Goal: Transaction & Acquisition: Book appointment/travel/reservation

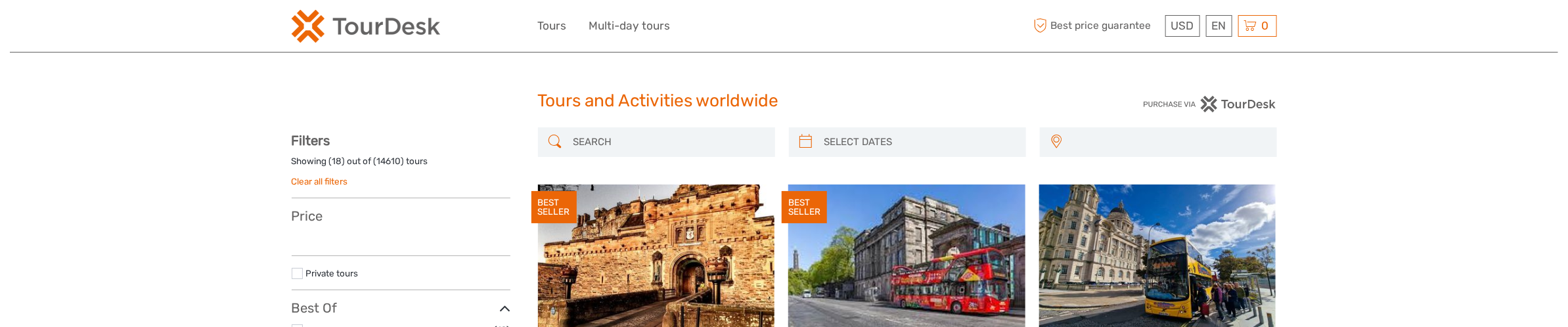
click at [590, 140] on input "search" at bounding box center [668, 142] width 200 height 23
select select
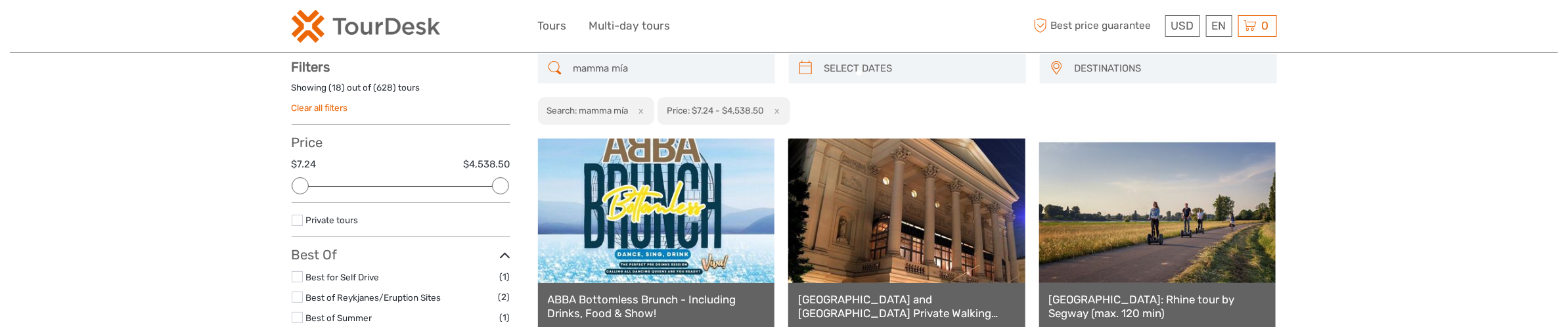
scroll to position [75, 0]
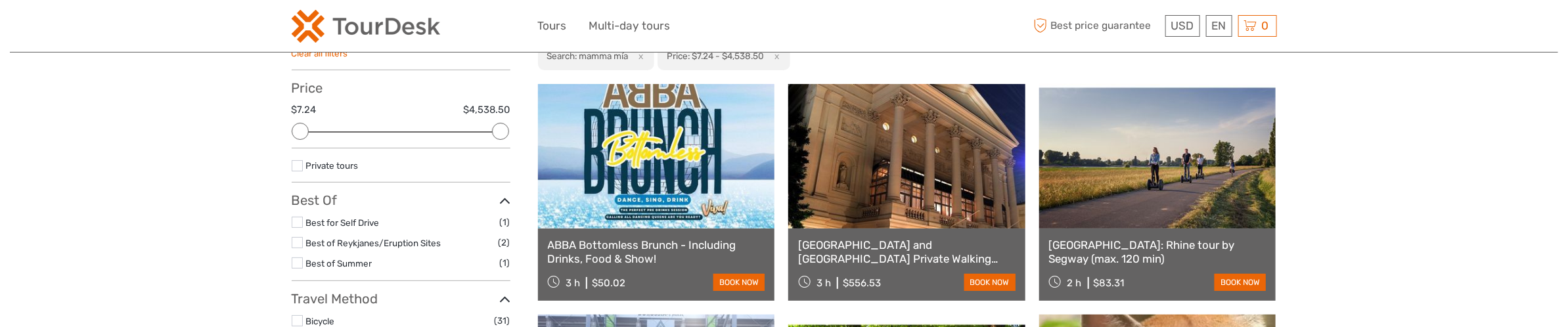
scroll to position [157, 0]
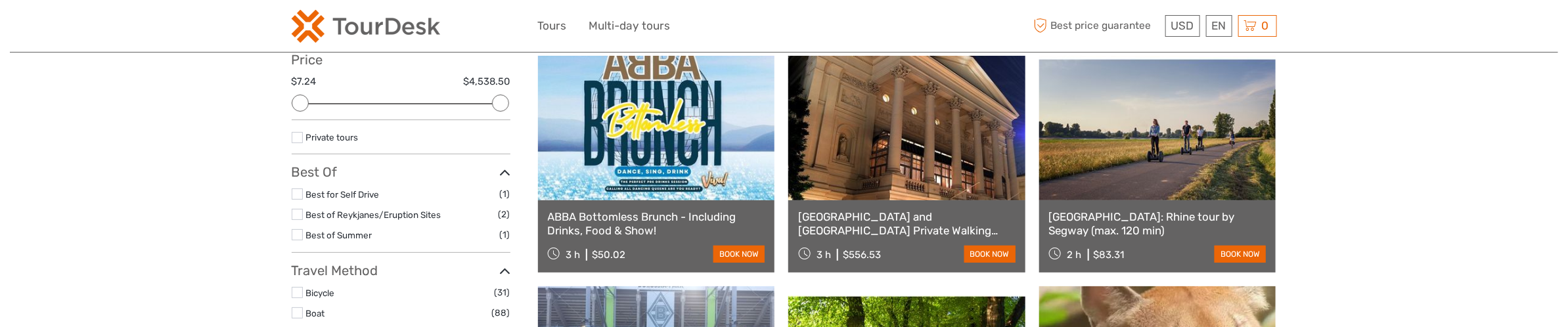
type input "mamma mía"
click at [630, 214] on link "ABBA Bottomless Brunch - Including Drinks, Food & Show!" at bounding box center [657, 224] width 218 height 27
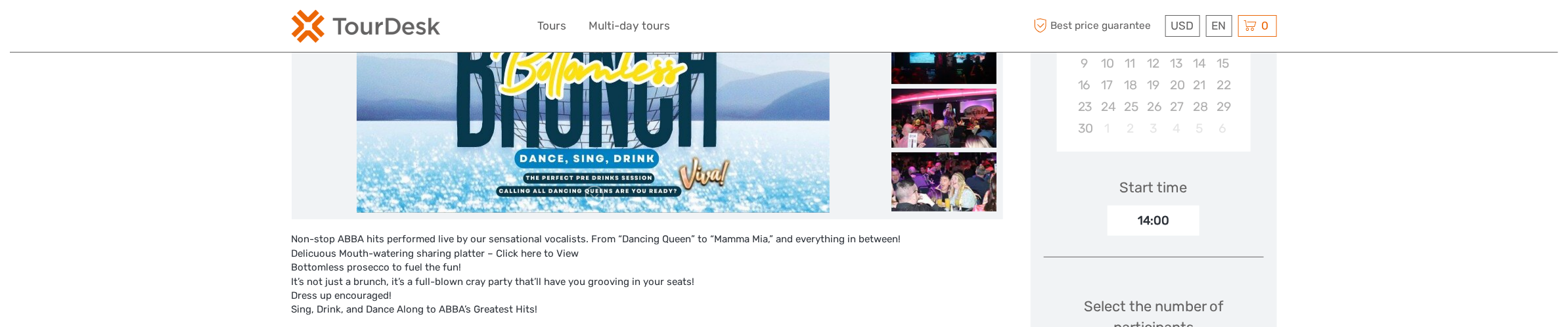
scroll to position [329, 0]
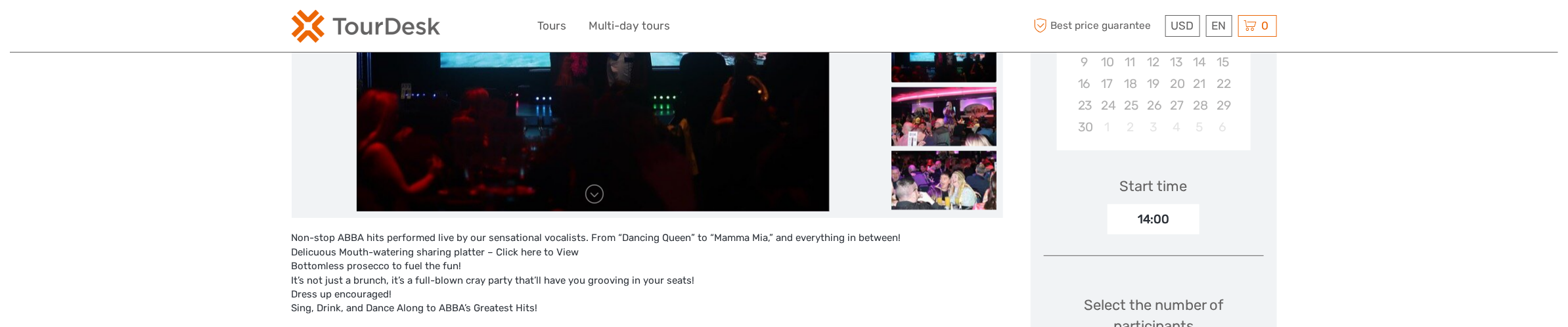
drag, startPoint x: 473, startPoint y: 265, endPoint x: 392, endPoint y: 29, distance: 249.5
click at [473, 265] on div "Non-stop ABBA hits performed live by our sensational vocalists. From “Dancing Q…" at bounding box center [647, 281] width 711 height 98
